Goal: Find specific page/section: Find specific page/section

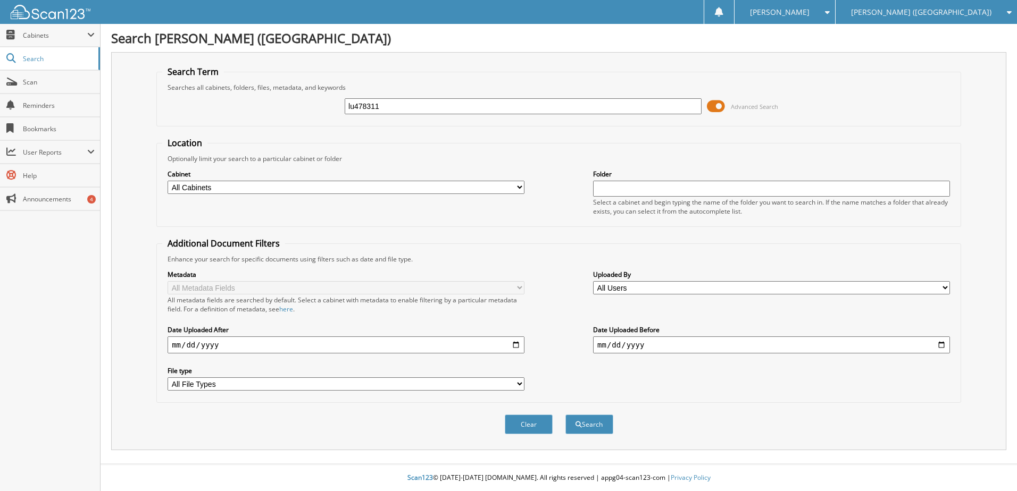
type input "lu478311"
click at [565, 415] on button "Search" at bounding box center [589, 425] width 48 height 20
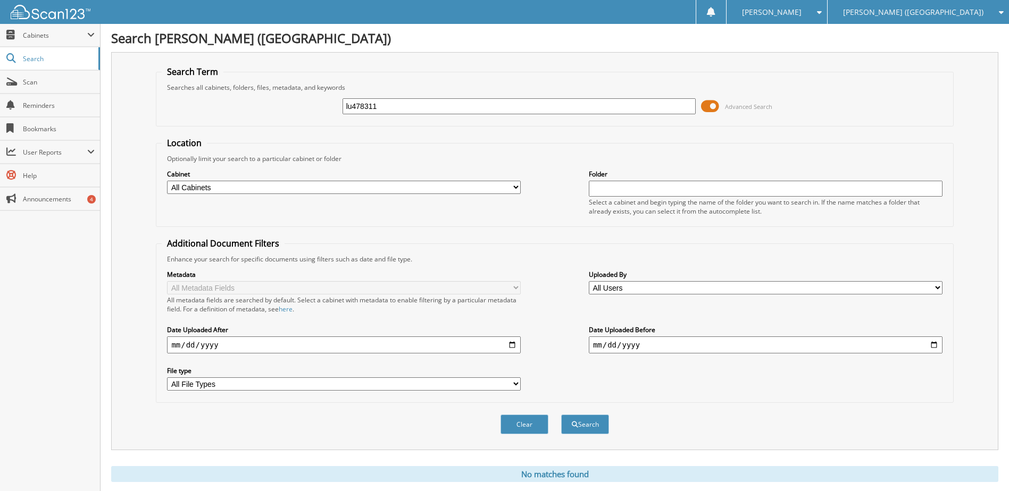
click at [360, 103] on input "lu478311" at bounding box center [520, 106] width 354 height 16
type input "t7849122"
click at [561, 415] on button "Search" at bounding box center [585, 425] width 48 height 20
click at [374, 109] on input "t7849122" at bounding box center [520, 106] width 354 height 16
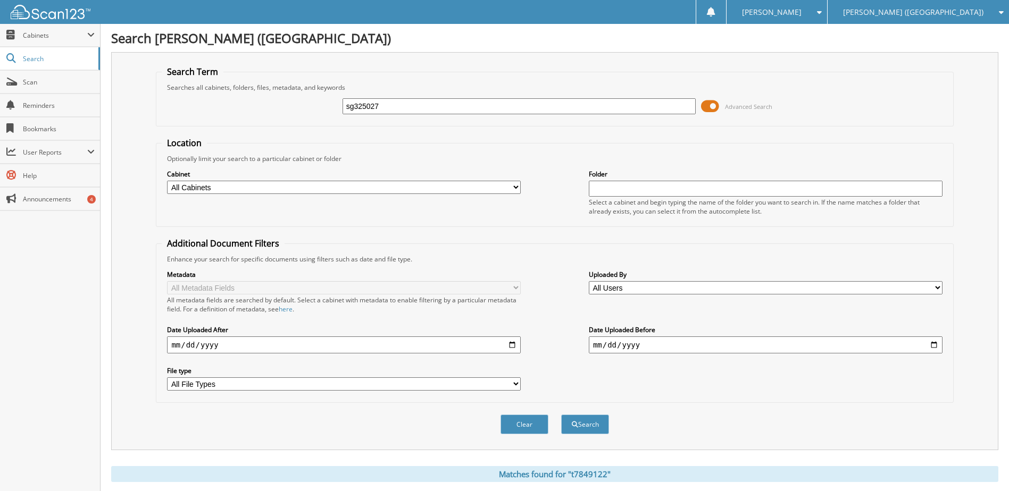
type input "sg325027"
click at [561, 415] on button "Search" at bounding box center [585, 425] width 48 height 20
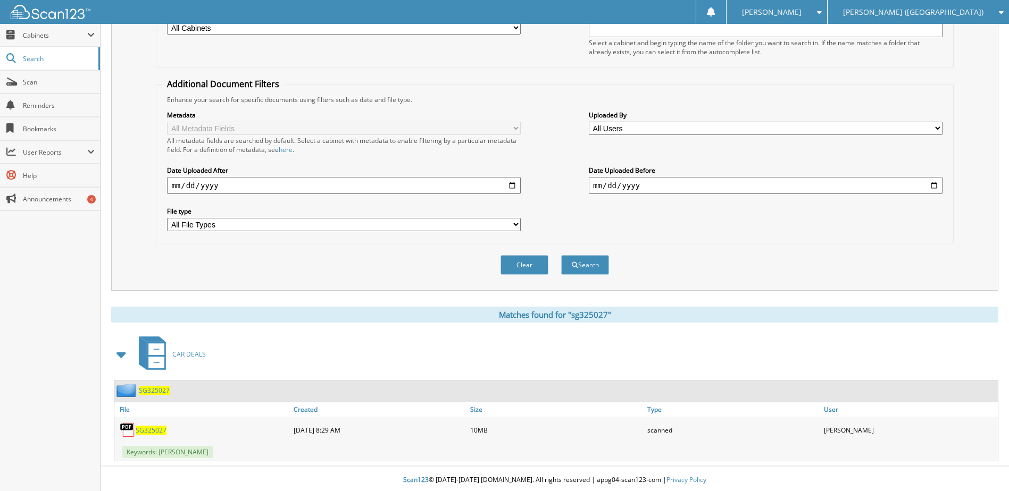
scroll to position [162, 0]
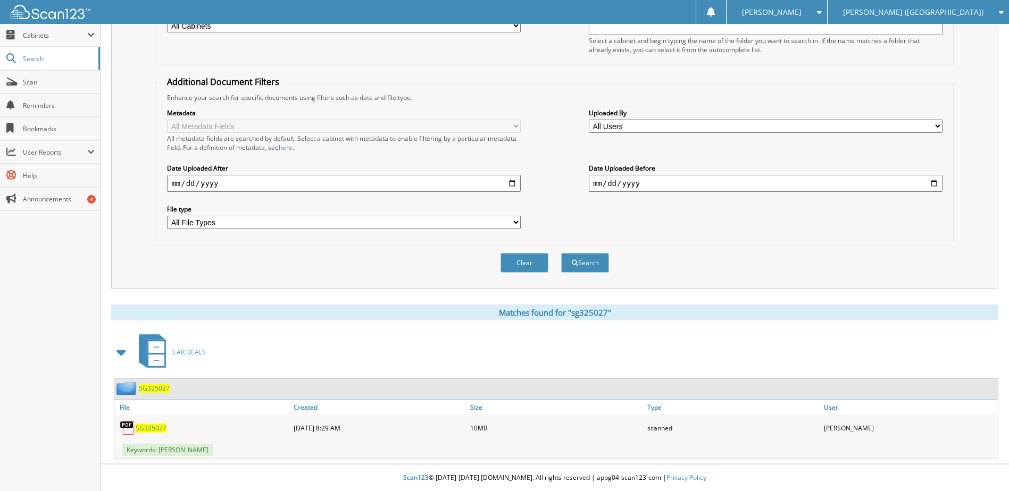
click at [149, 426] on span "SG325027" at bounding box center [151, 428] width 31 height 9
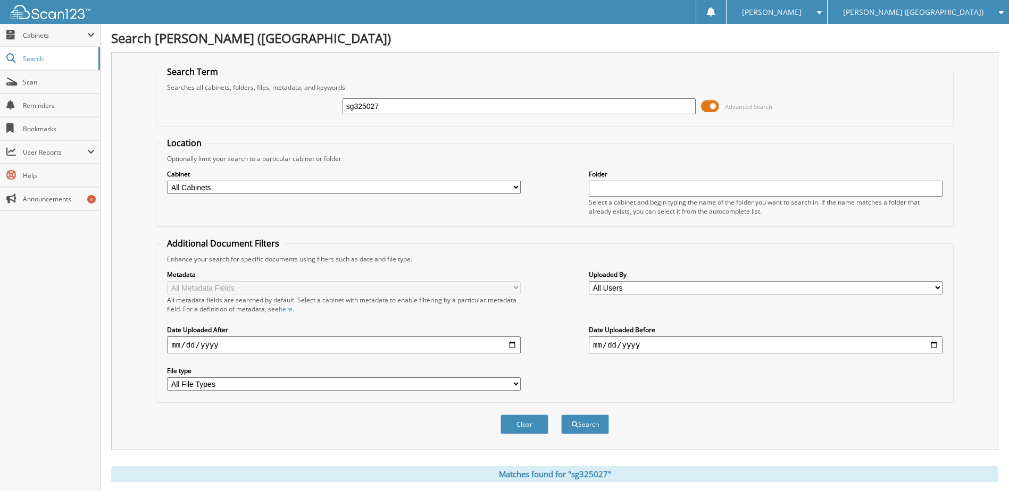
click at [365, 111] on input "sg325027" at bounding box center [520, 106] width 354 height 16
type input "t5405616"
click at [561, 415] on button "Search" at bounding box center [585, 425] width 48 height 20
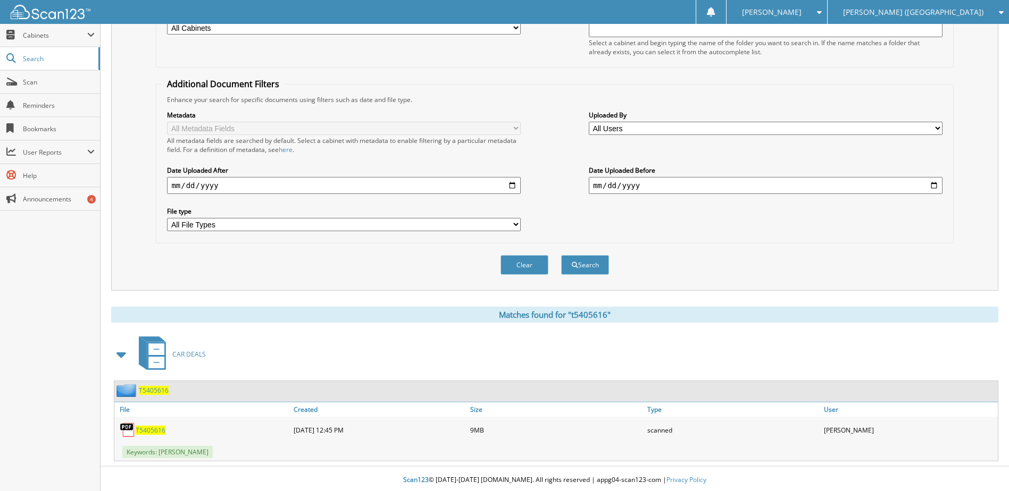
scroll to position [162, 0]
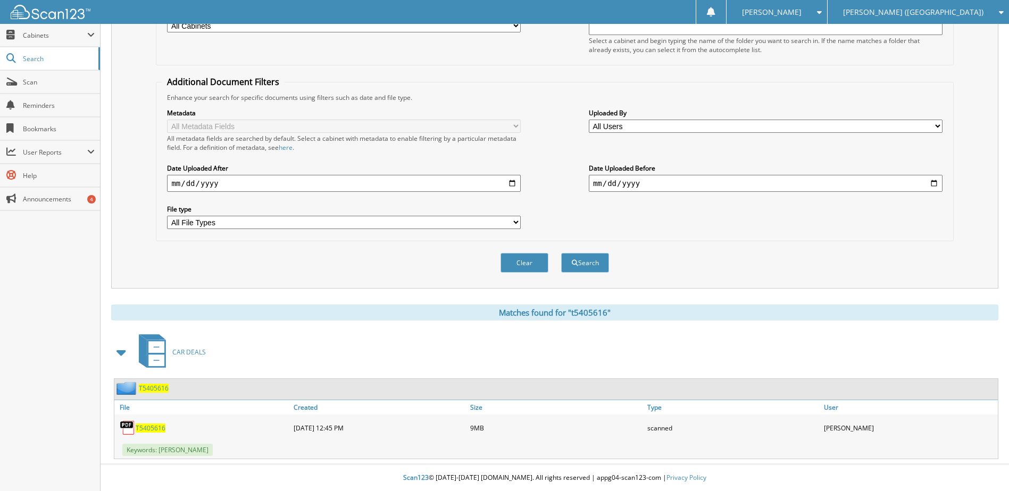
click at [145, 427] on span "T5405616" at bounding box center [151, 428] width 30 height 9
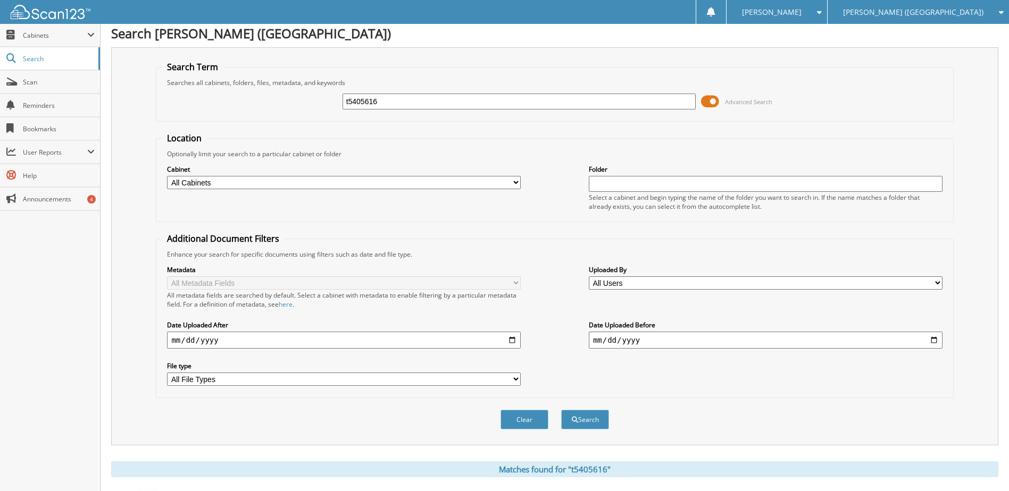
scroll to position [0, 0]
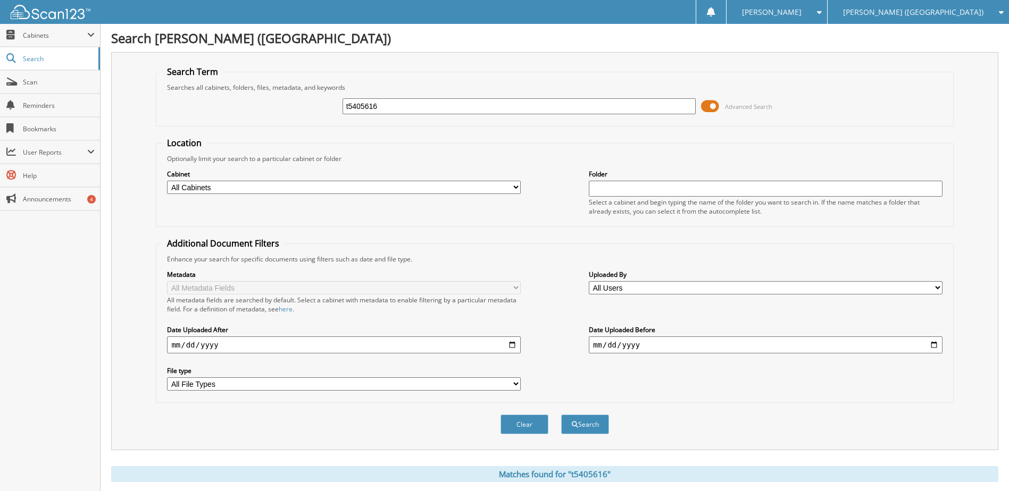
click at [361, 106] on input "t5405616" at bounding box center [520, 106] width 354 height 16
type input "sg400945"
click at [561, 415] on button "Search" at bounding box center [585, 425] width 48 height 20
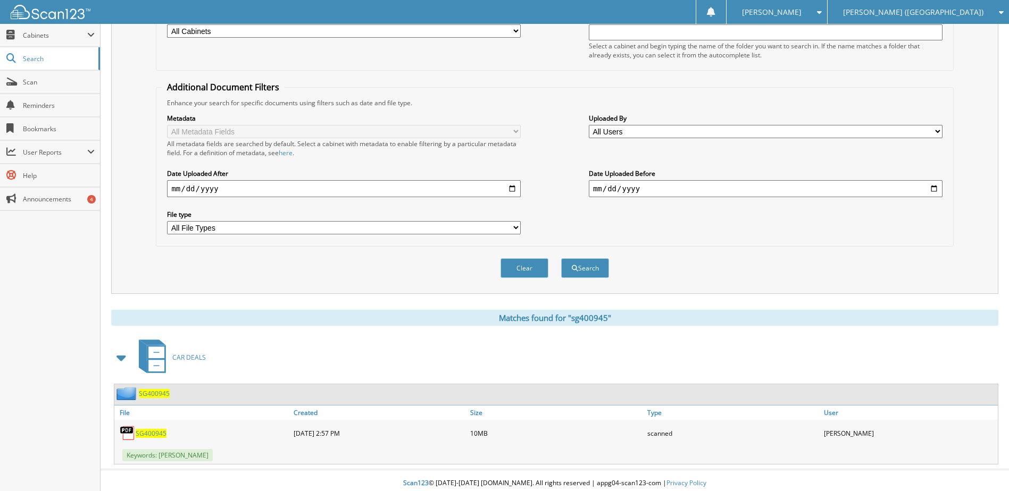
scroll to position [160, 0]
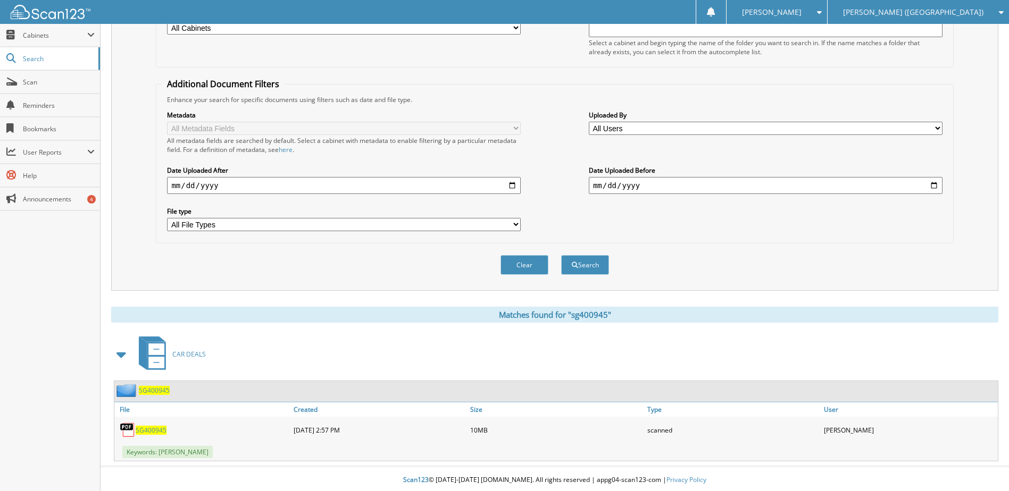
click at [155, 430] on span "SG400945" at bounding box center [151, 430] width 31 height 9
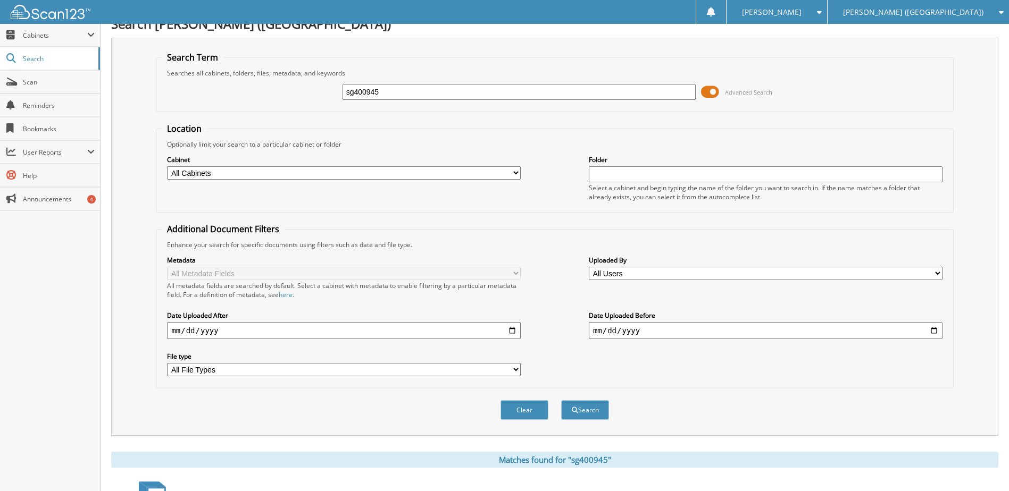
scroll to position [0, 0]
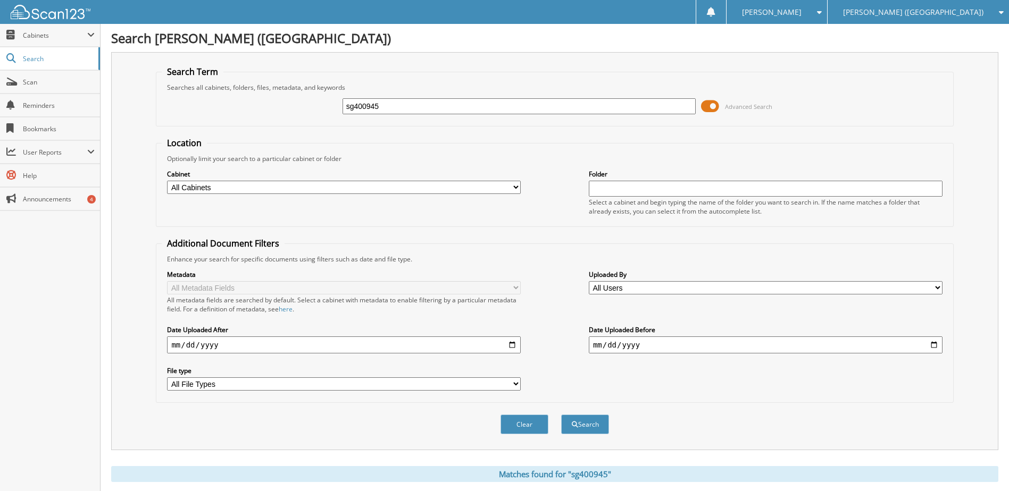
click at [358, 110] on input "sg400945" at bounding box center [520, 106] width 354 height 16
type input "t6570238"
click at [561, 415] on button "Search" at bounding box center [585, 425] width 48 height 20
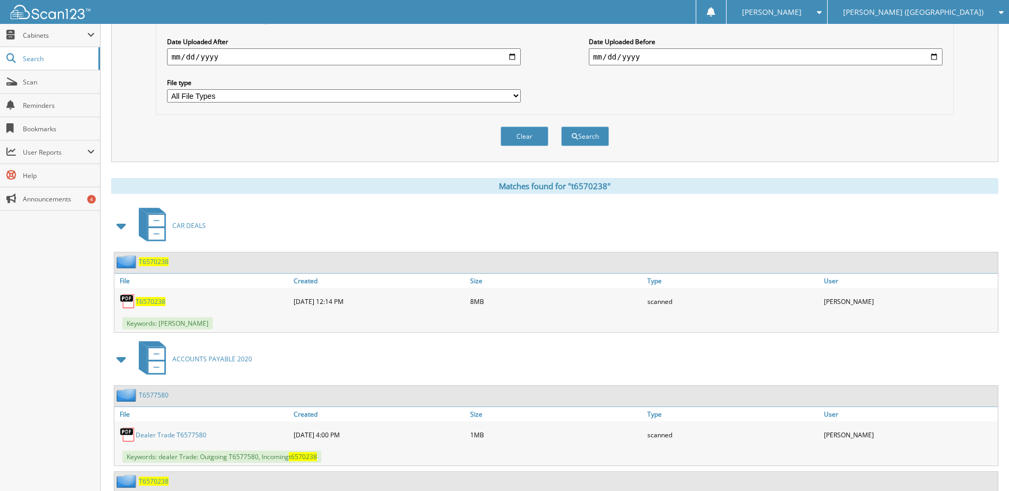
scroll to position [270, 0]
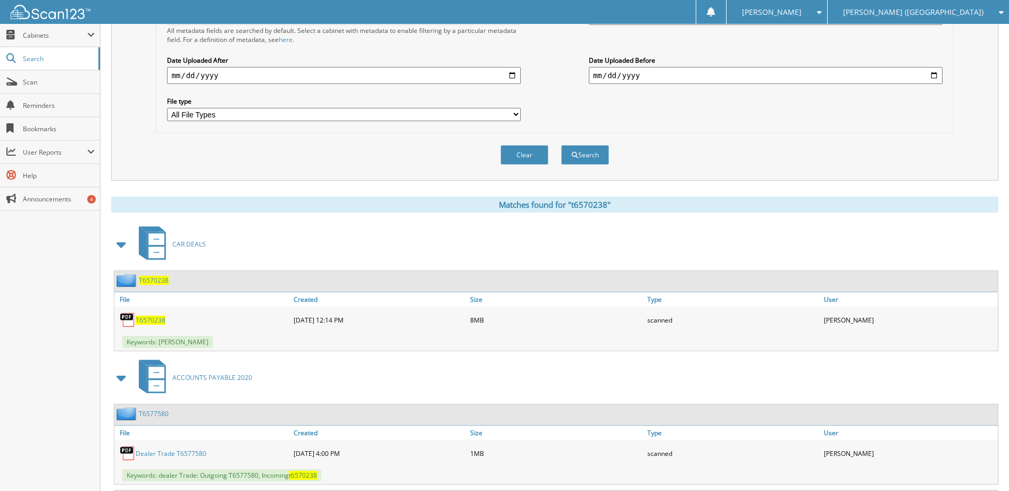
click at [145, 319] on span "T6570238" at bounding box center [151, 320] width 30 height 9
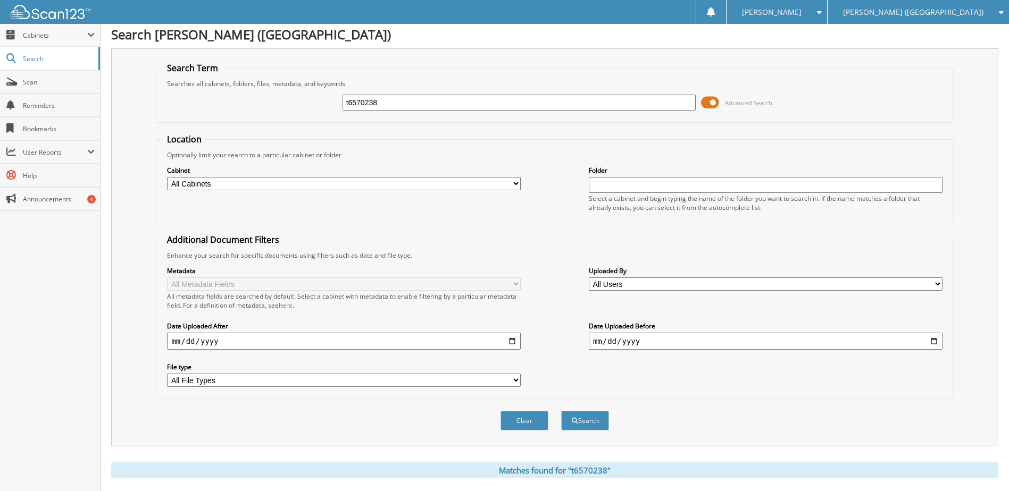
scroll to position [0, 0]
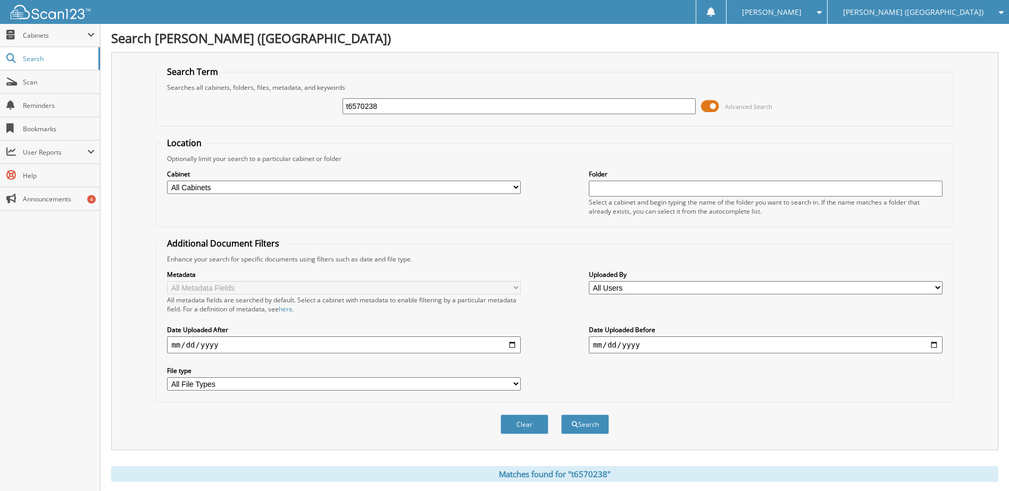
click at [364, 108] on input "t6570238" at bounding box center [520, 106] width 354 height 16
type input "sg669503"
click at [561, 415] on button "Search" at bounding box center [585, 425] width 48 height 20
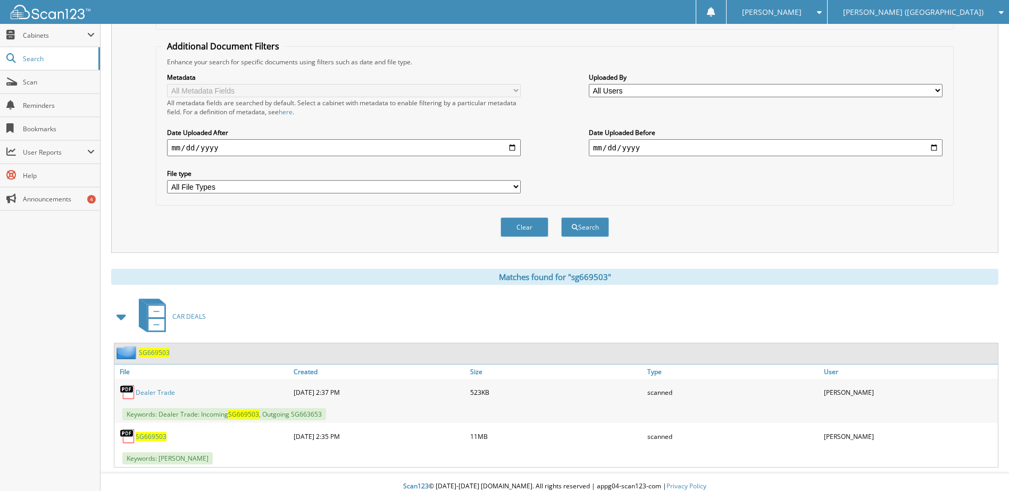
scroll to position [206, 0]
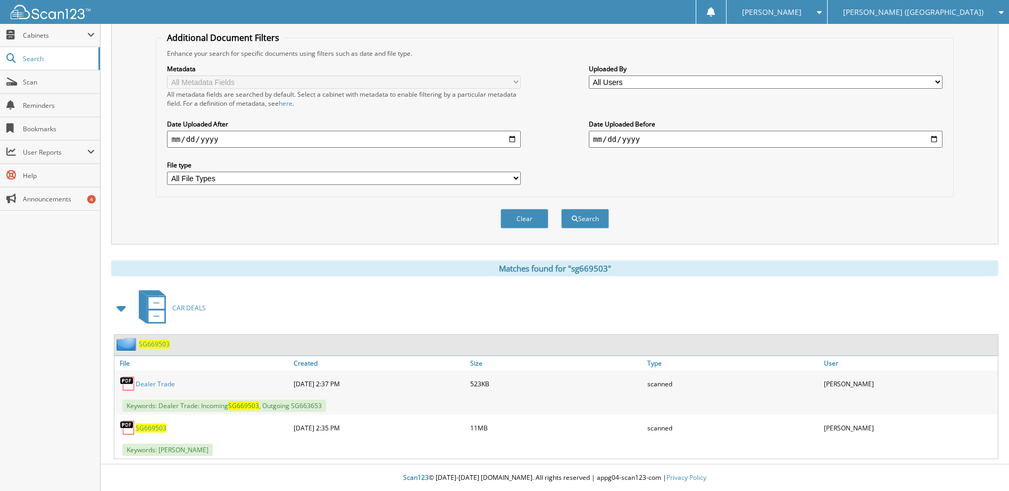
click at [152, 430] on span "SG669503" at bounding box center [151, 428] width 31 height 9
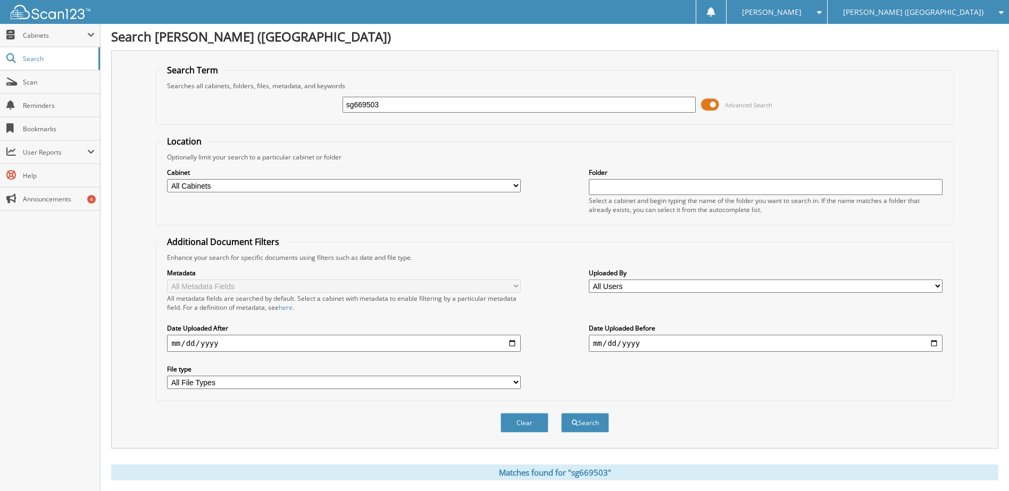
scroll to position [0, 0]
click at [376, 104] on input "sg669503" at bounding box center [520, 106] width 354 height 16
click at [376, 105] on input "sg669503" at bounding box center [520, 106] width 354 height 16
type input "p7028818"
click at [561, 415] on button "Search" at bounding box center [585, 425] width 48 height 20
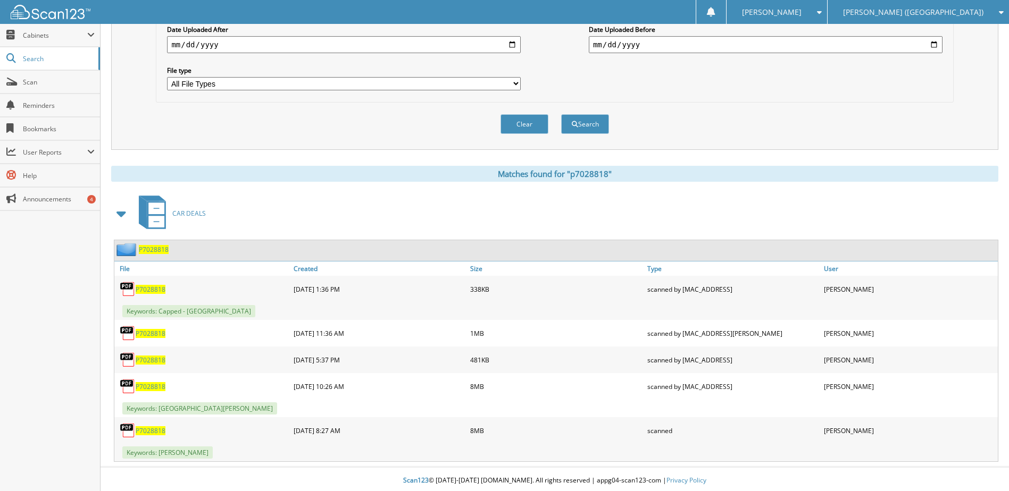
scroll to position [304, 0]
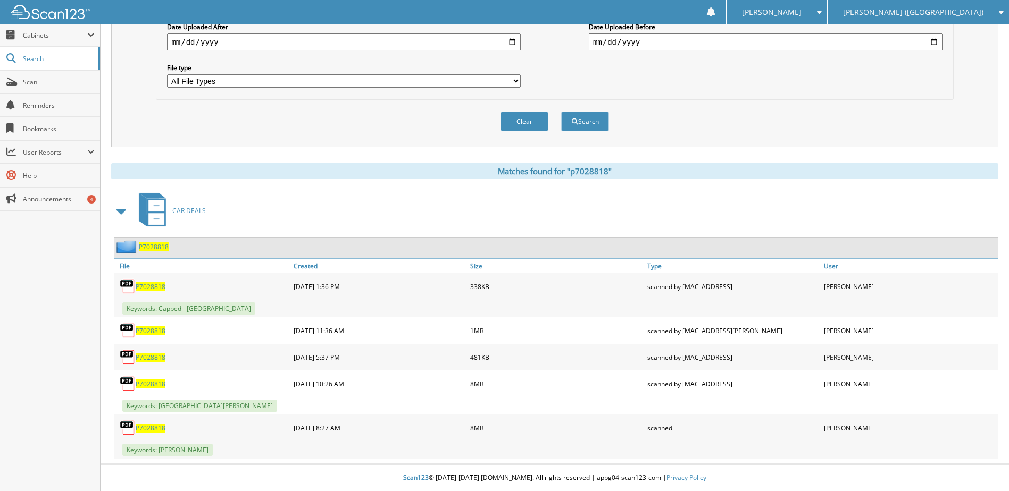
click at [148, 429] on span "P7028818" at bounding box center [151, 428] width 30 height 9
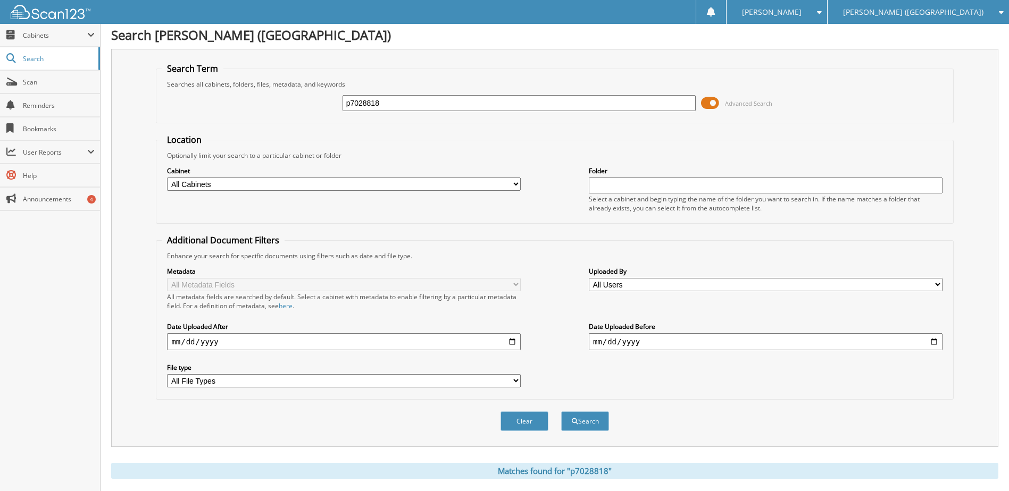
scroll to position [0, 0]
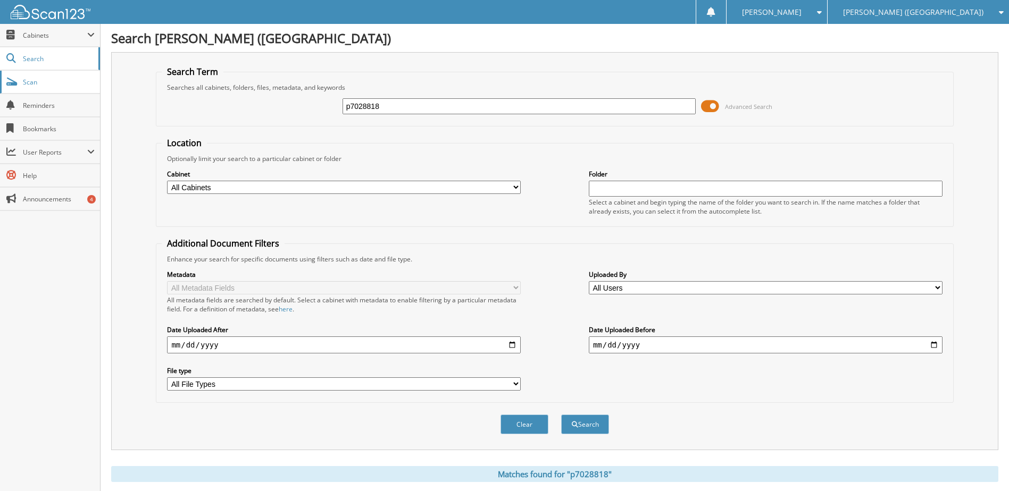
click at [28, 87] on link "Scan" at bounding box center [50, 82] width 100 height 23
